Goal: Task Accomplishment & Management: Complete application form

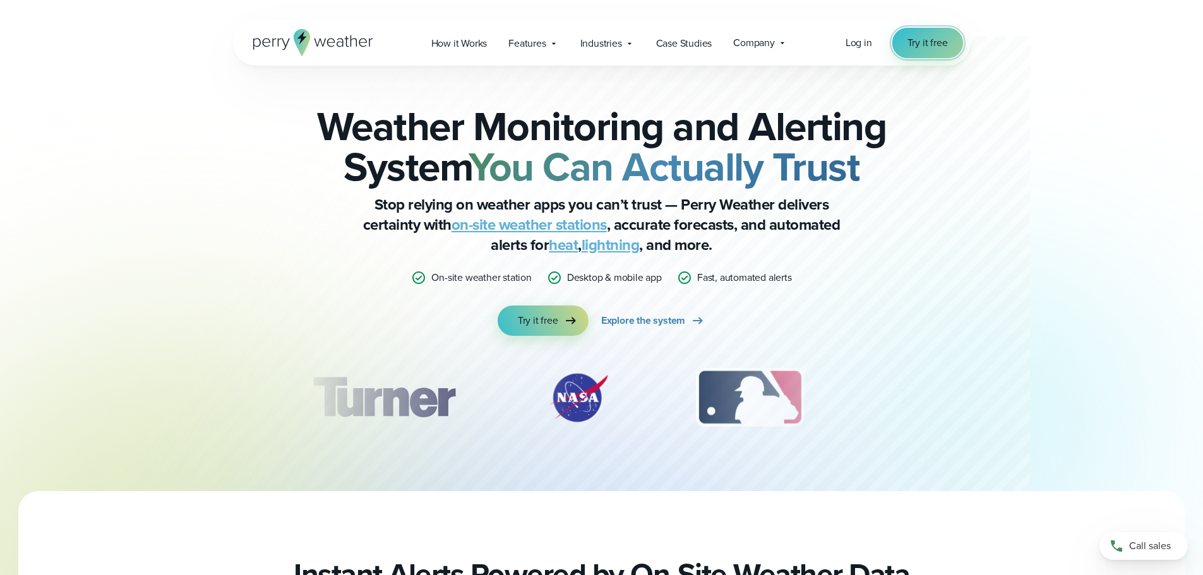
click at [926, 37] on span "Try it free" at bounding box center [927, 42] width 40 height 15
